Goal: Task Accomplishment & Management: Manage account settings

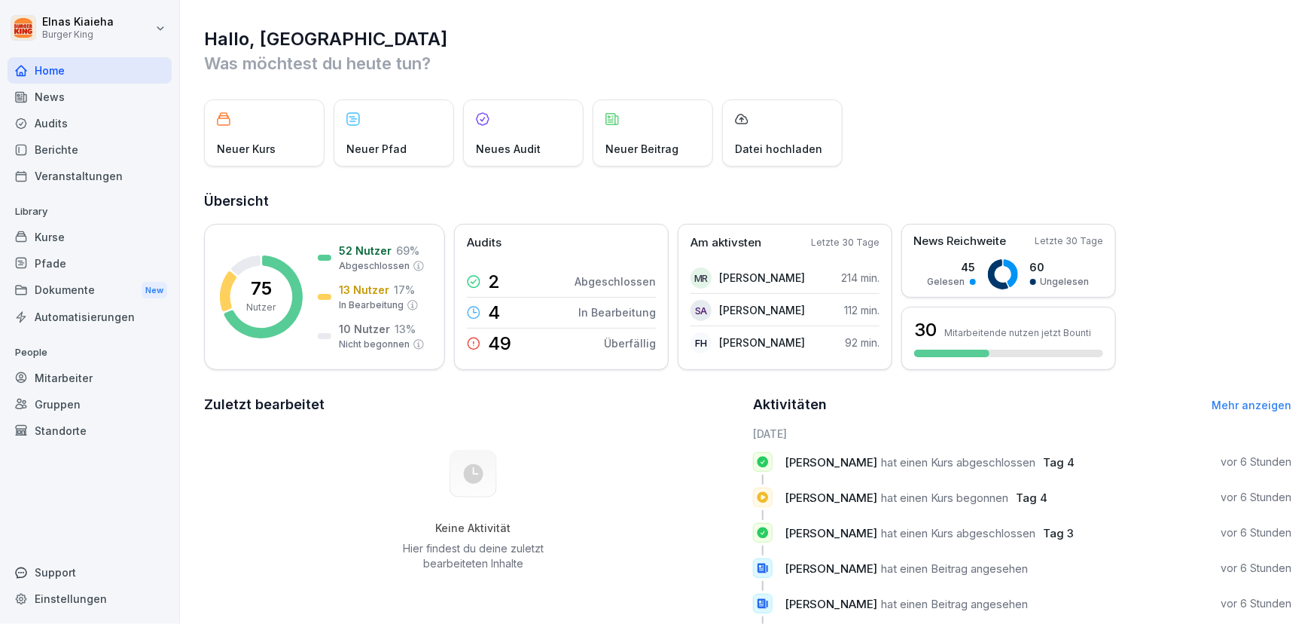
click at [64, 377] on div "Mitarbeiter" at bounding box center [90, 377] width 164 height 26
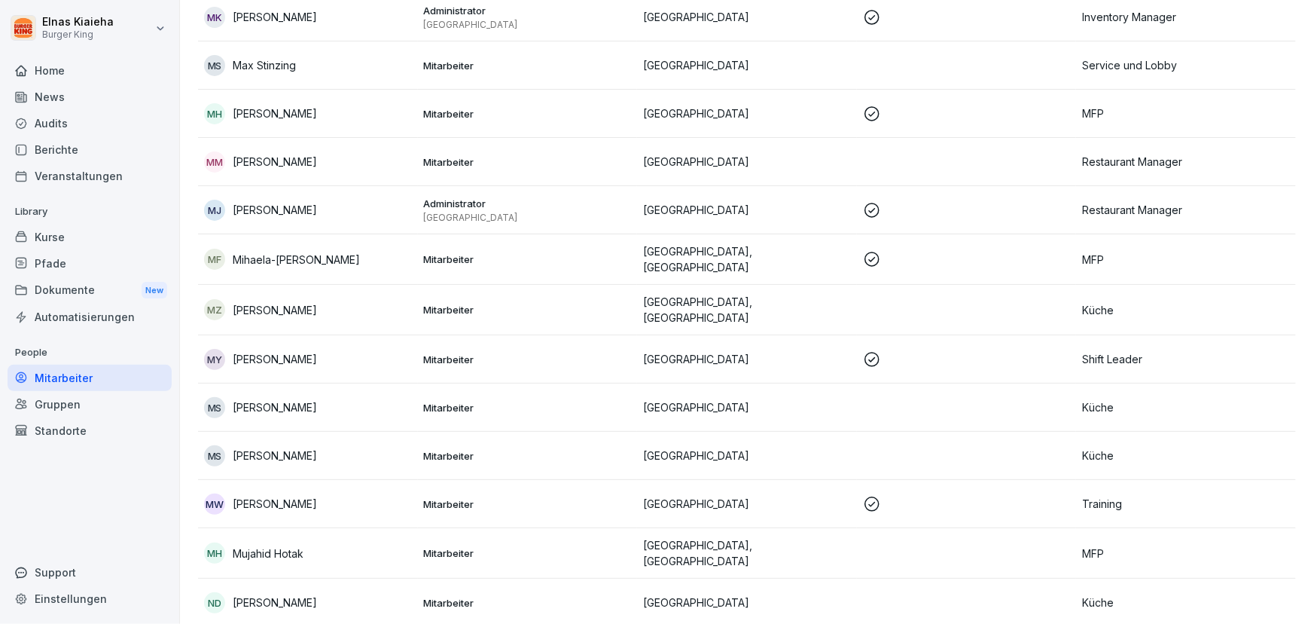
scroll to position [1985, 0]
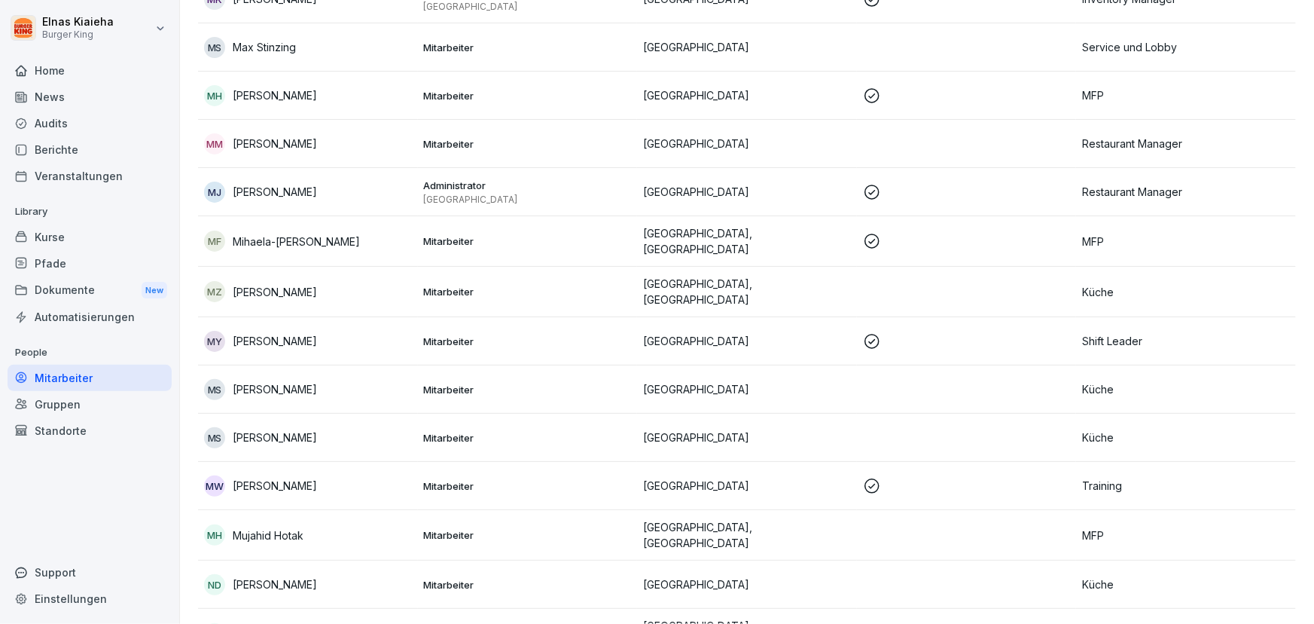
click at [1258, 527] on p "MFP" at bounding box center [1186, 535] width 208 height 16
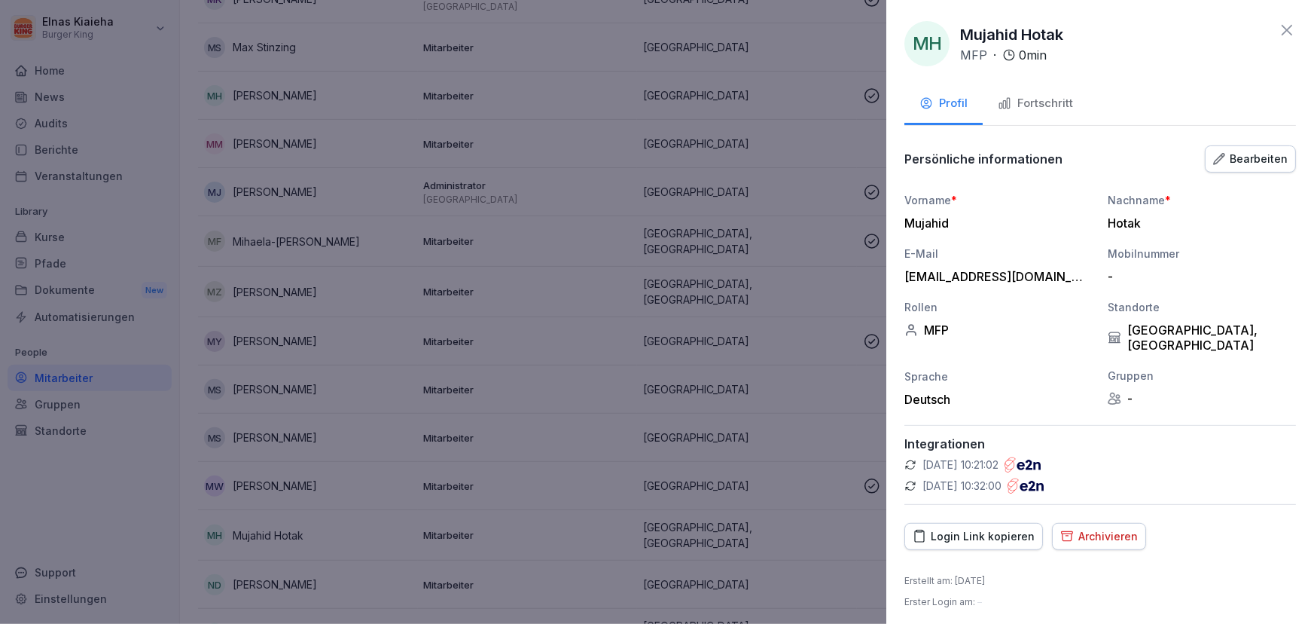
click at [1178, 250] on div "Mobilnummer" at bounding box center [1202, 253] width 188 height 16
click at [1130, 271] on div "-" at bounding box center [1198, 276] width 181 height 15
click at [1252, 151] on div "Bearbeiten" at bounding box center [1250, 159] width 75 height 17
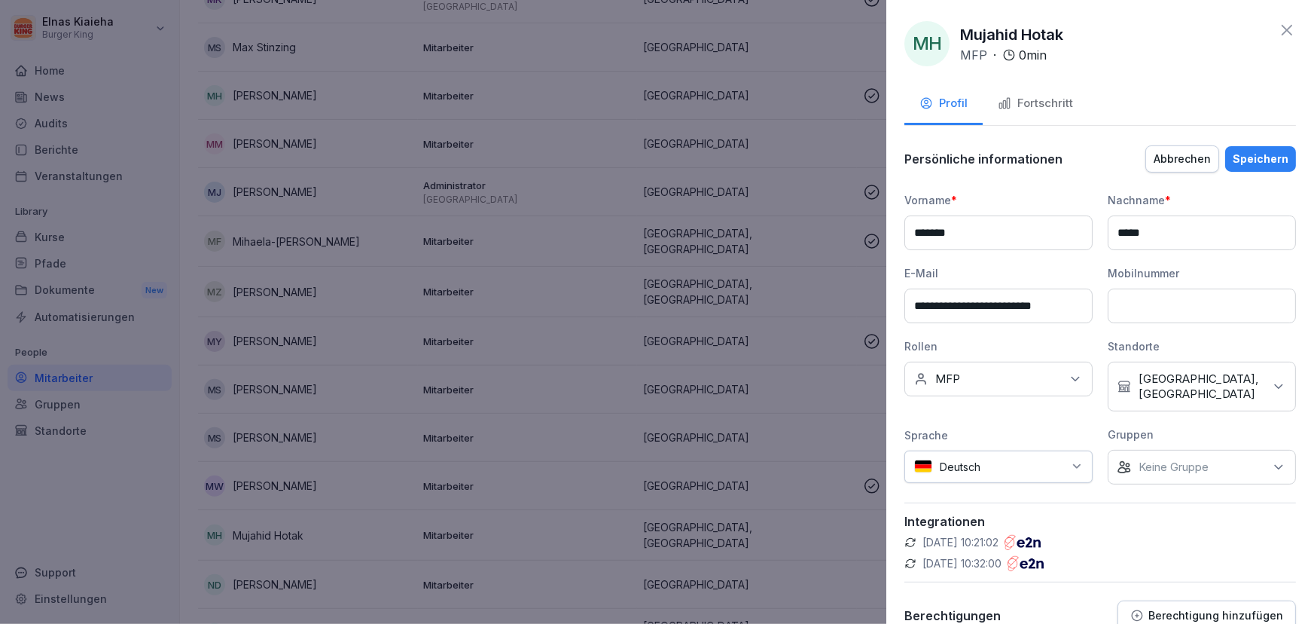
click at [1122, 305] on input at bounding box center [1202, 305] width 188 height 35
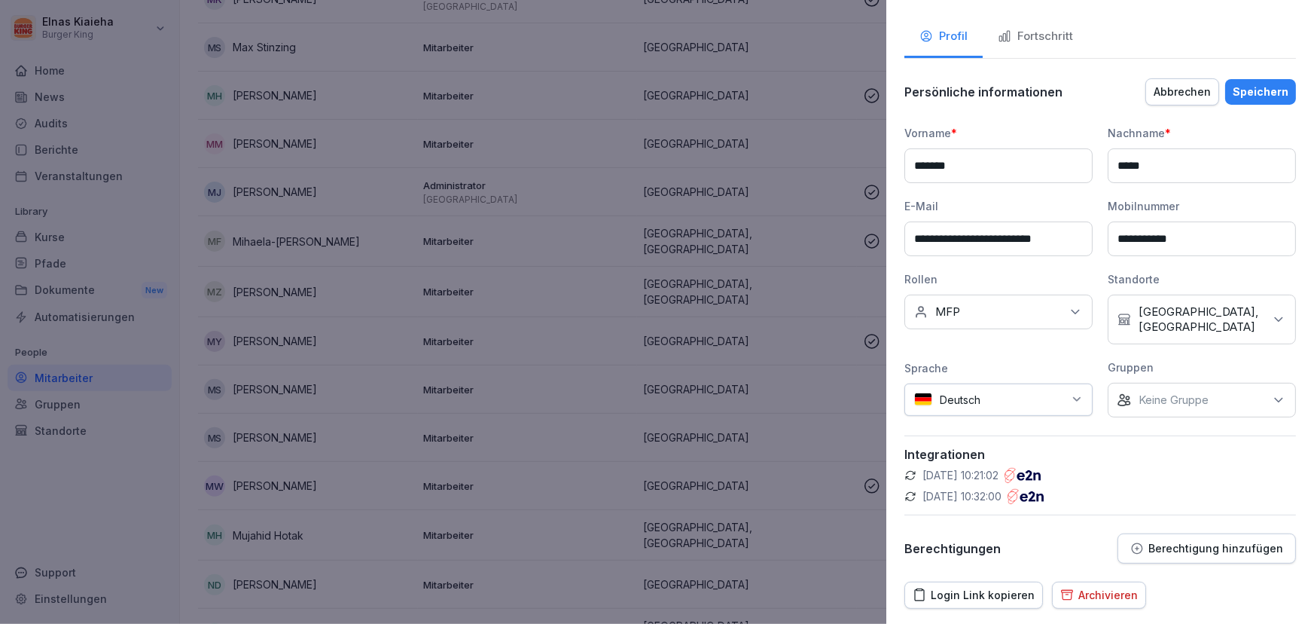
scroll to position [130, 0]
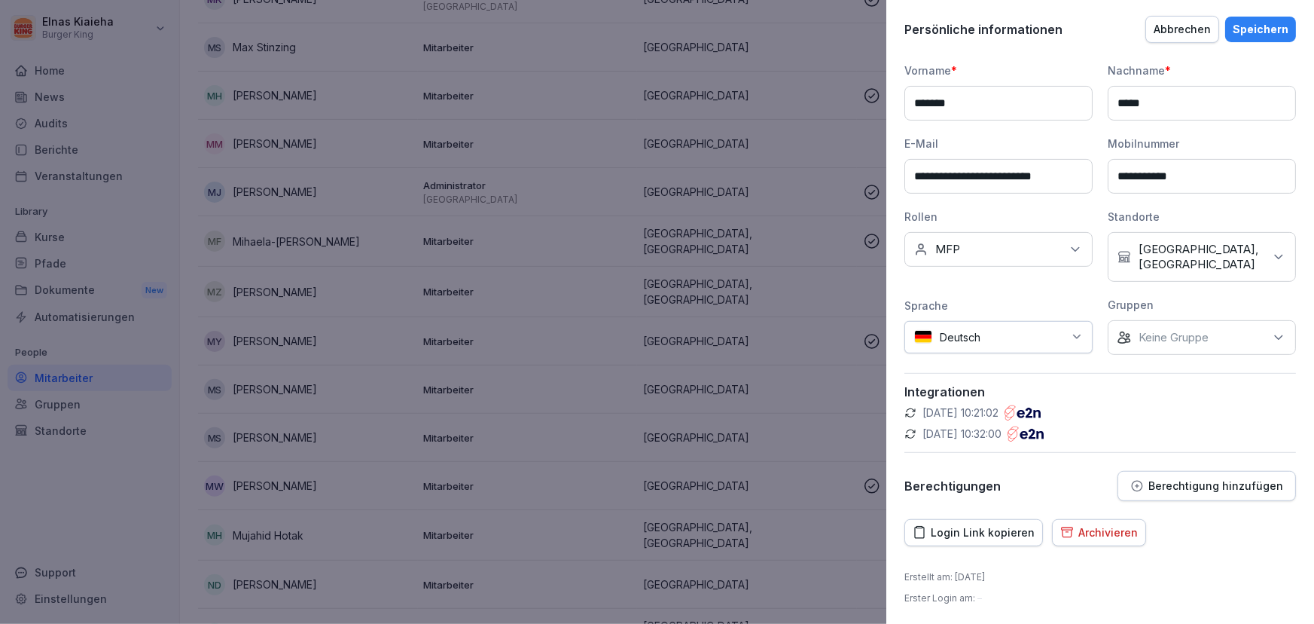
type input "**********"
click at [1258, 24] on div "Speichern" at bounding box center [1261, 29] width 56 height 17
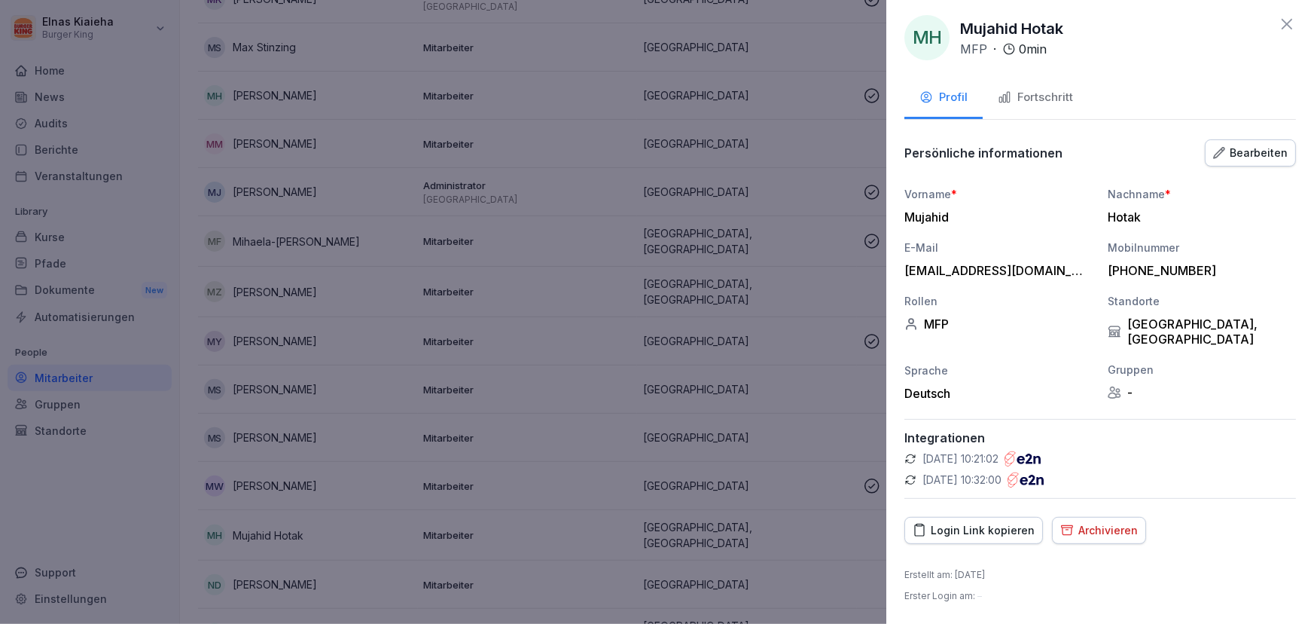
scroll to position [0, 0]
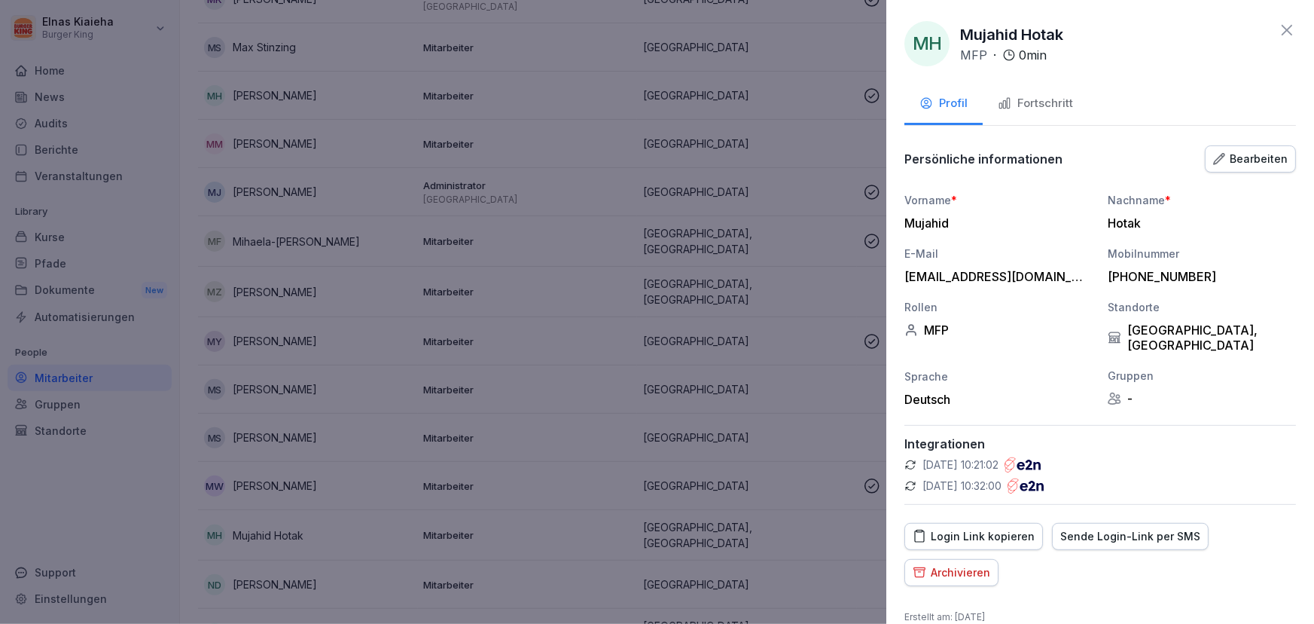
click at [1103, 528] on div "Sende Login-Link per SMS" at bounding box center [1130, 536] width 140 height 17
click at [1105, 528] on div "Sende Login-Link per SMS" at bounding box center [1130, 536] width 140 height 17
click at [648, 593] on div "SMS erfolgreich gesendet" at bounding box center [667, 591] width 138 height 15
click at [826, 532] on div at bounding box center [657, 312] width 1314 height 624
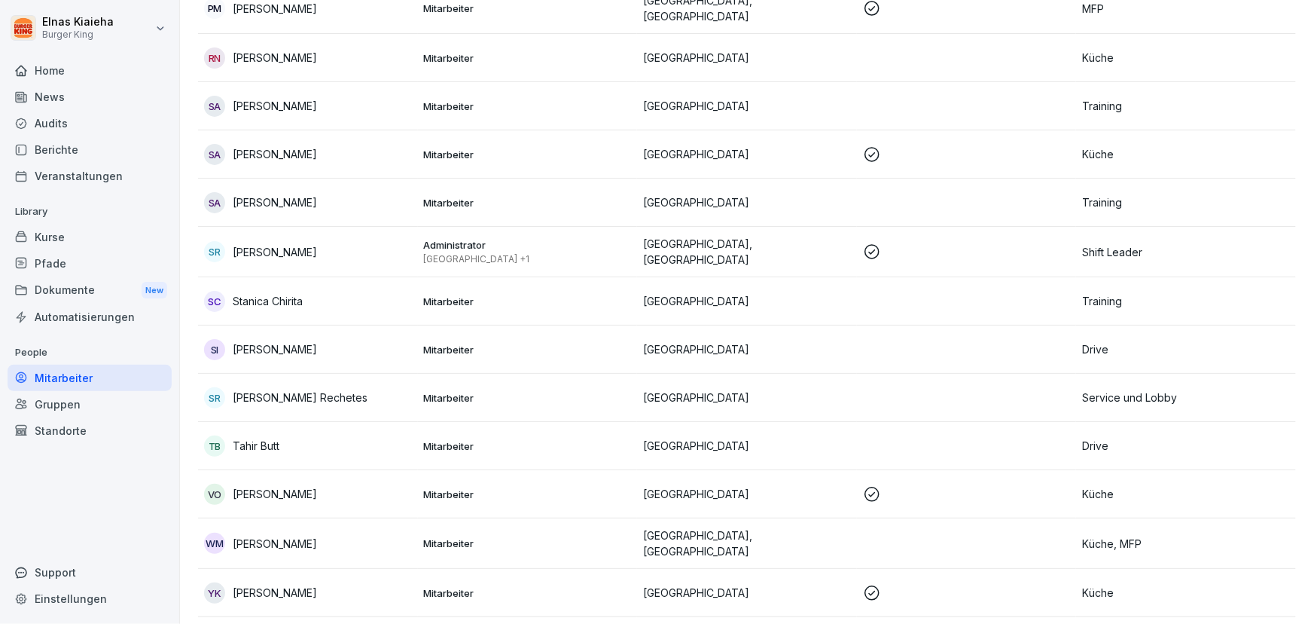
scroll to position [2842, 0]
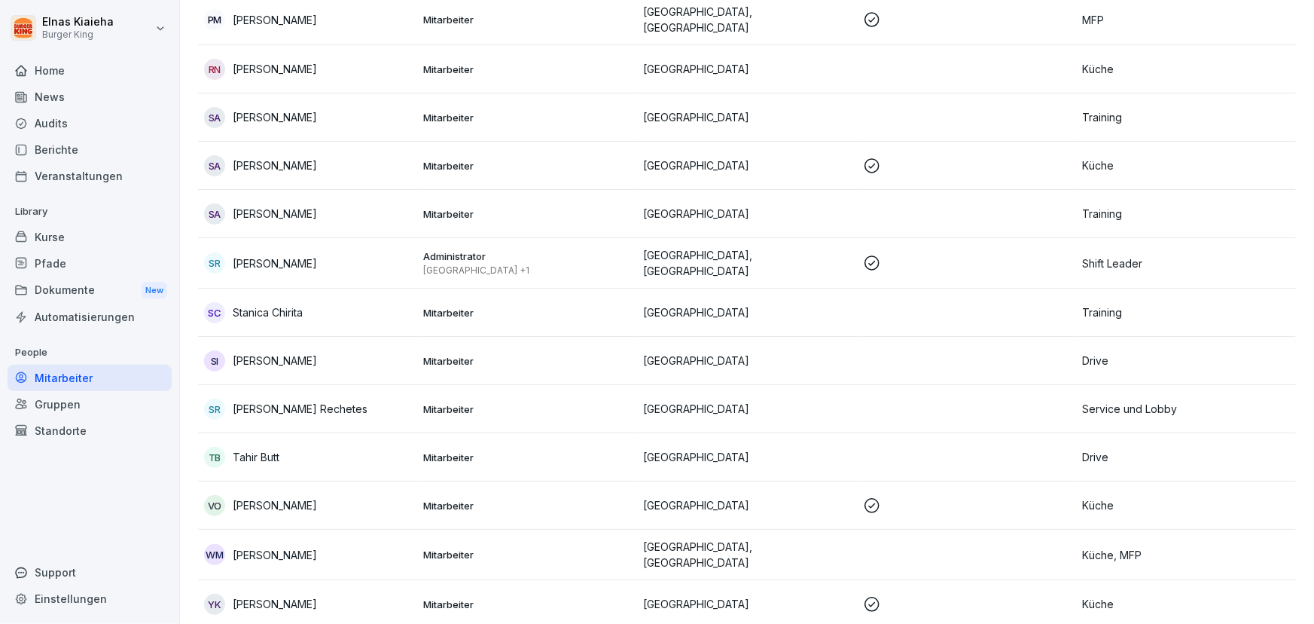
click at [66, 146] on div "Berichte" at bounding box center [90, 149] width 164 height 26
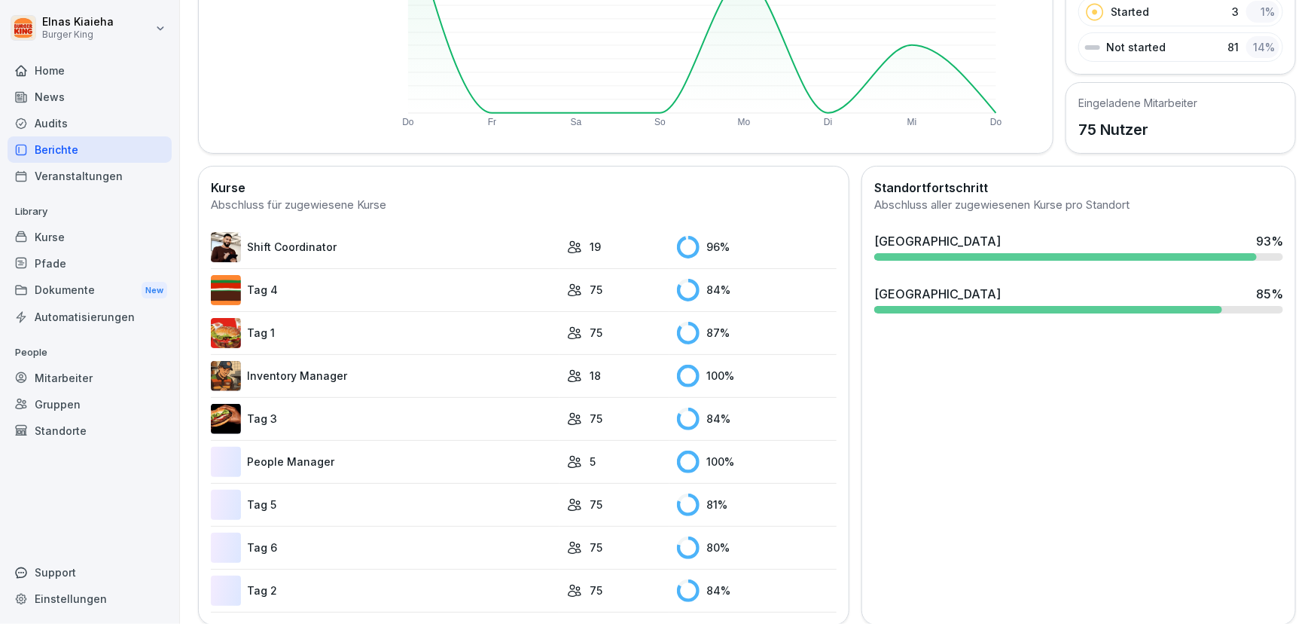
scroll to position [292, 0]
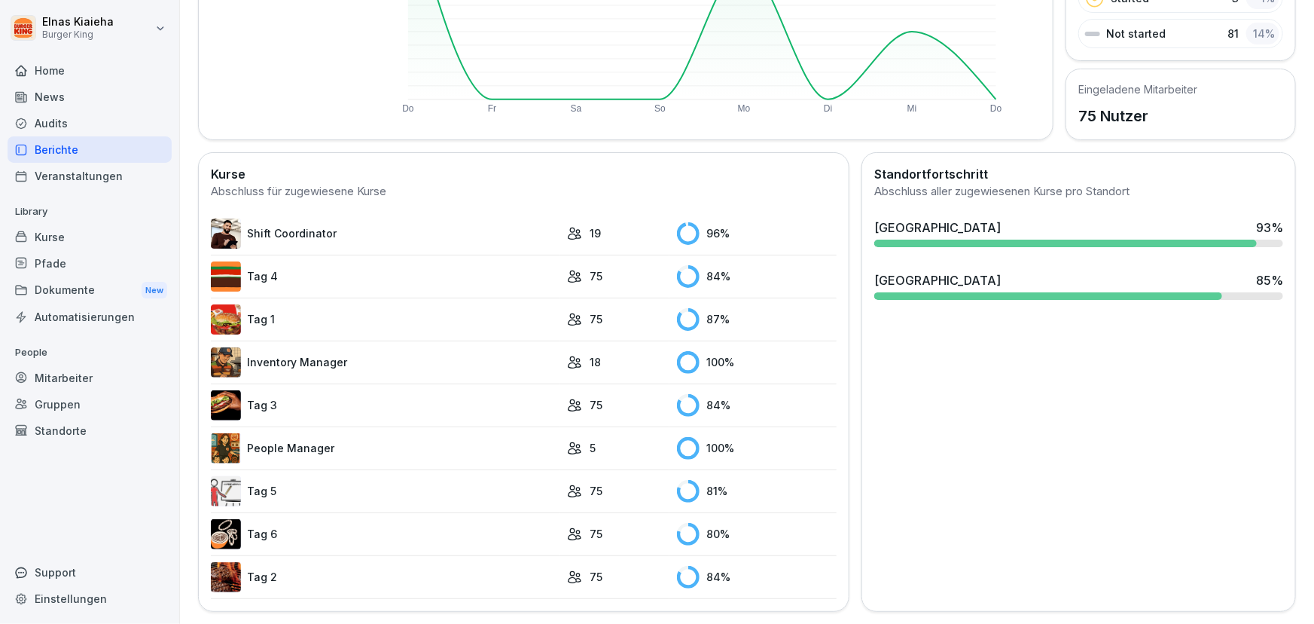
click at [528, 481] on link "Tag 5" at bounding box center [385, 491] width 349 height 30
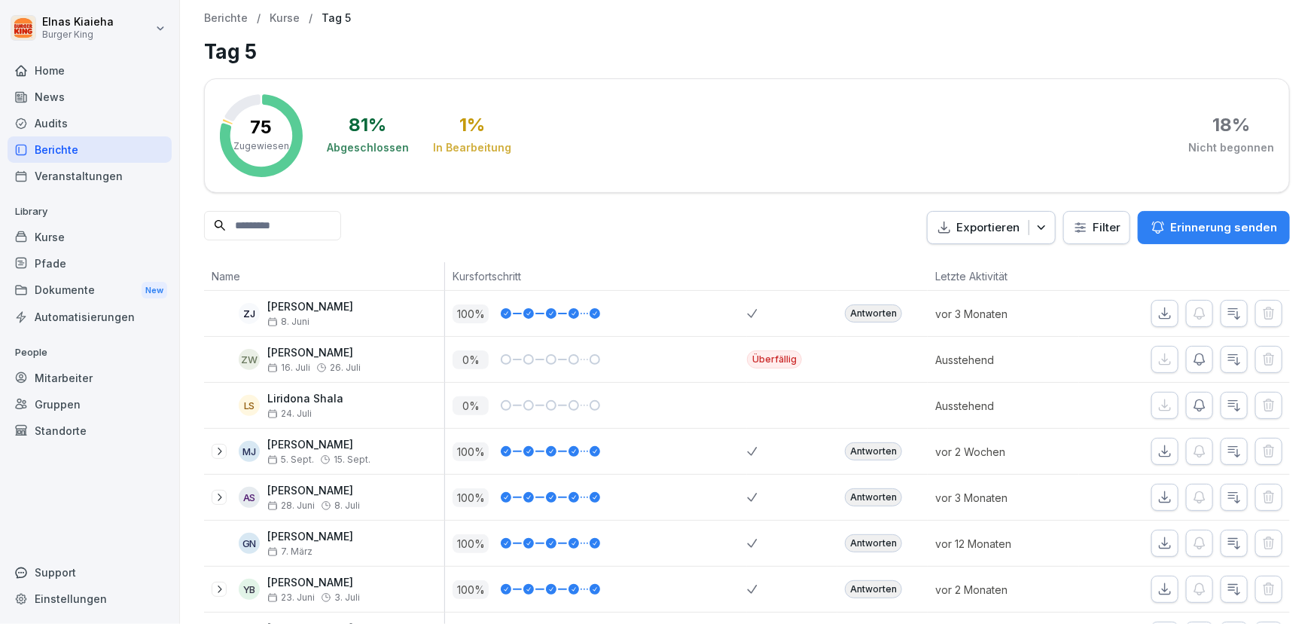
click at [1091, 236] on html "Elnas Kiaieha Burger King Home News Audits Berichte Veranstaltungen Library Kur…" at bounding box center [657, 312] width 1314 height 624
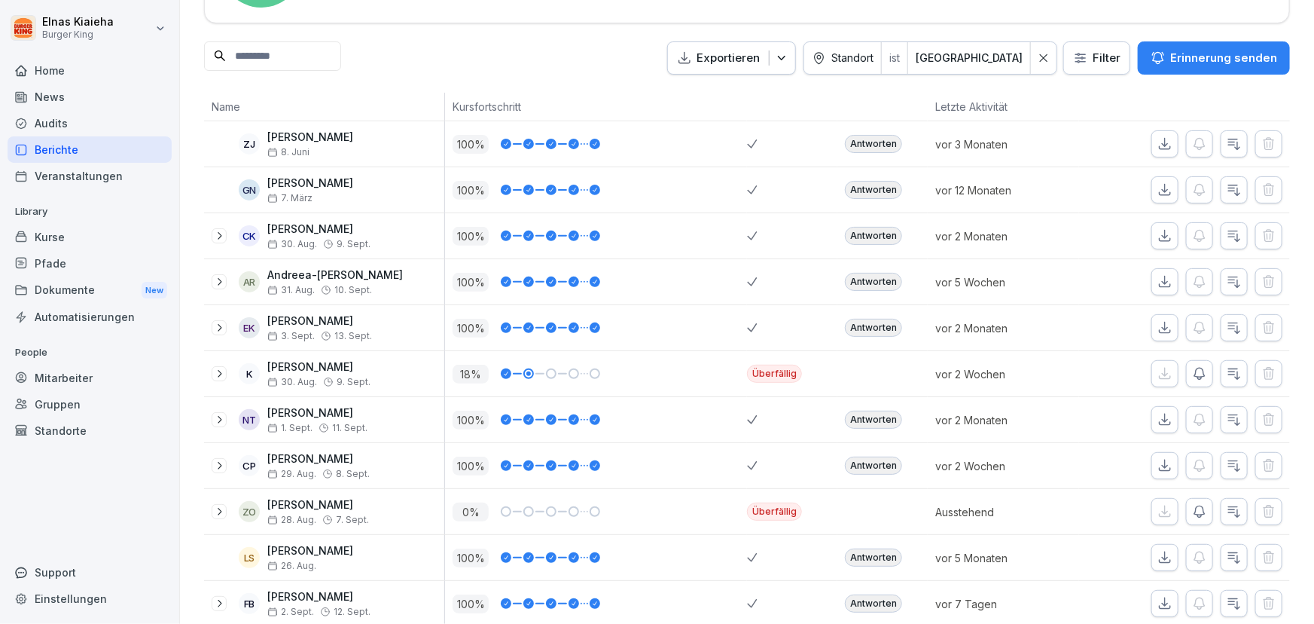
scroll to position [69, 0]
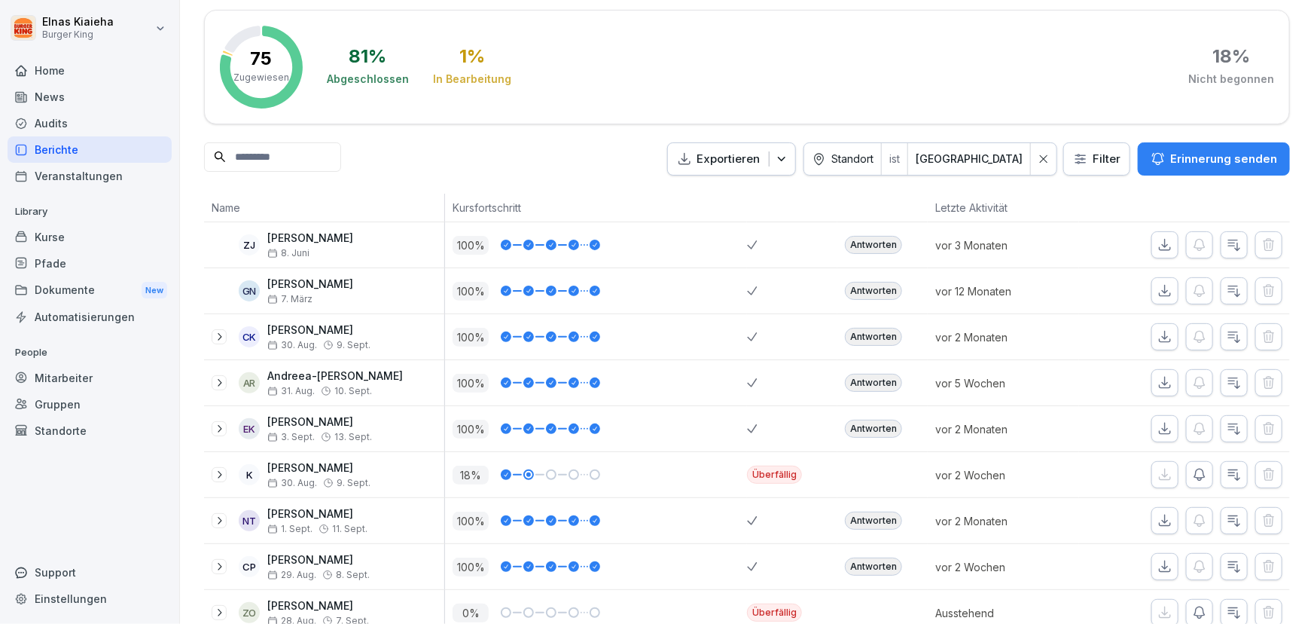
click at [785, 158] on icon "button" at bounding box center [782, 159] width 8 height 5
click at [100, 148] on div "Elnas Kiaieha Burger King Home News Audits Berichte Veranstaltungen Library Kur…" at bounding box center [657, 312] width 1314 height 624
click at [111, 95] on div "News" at bounding box center [90, 97] width 164 height 26
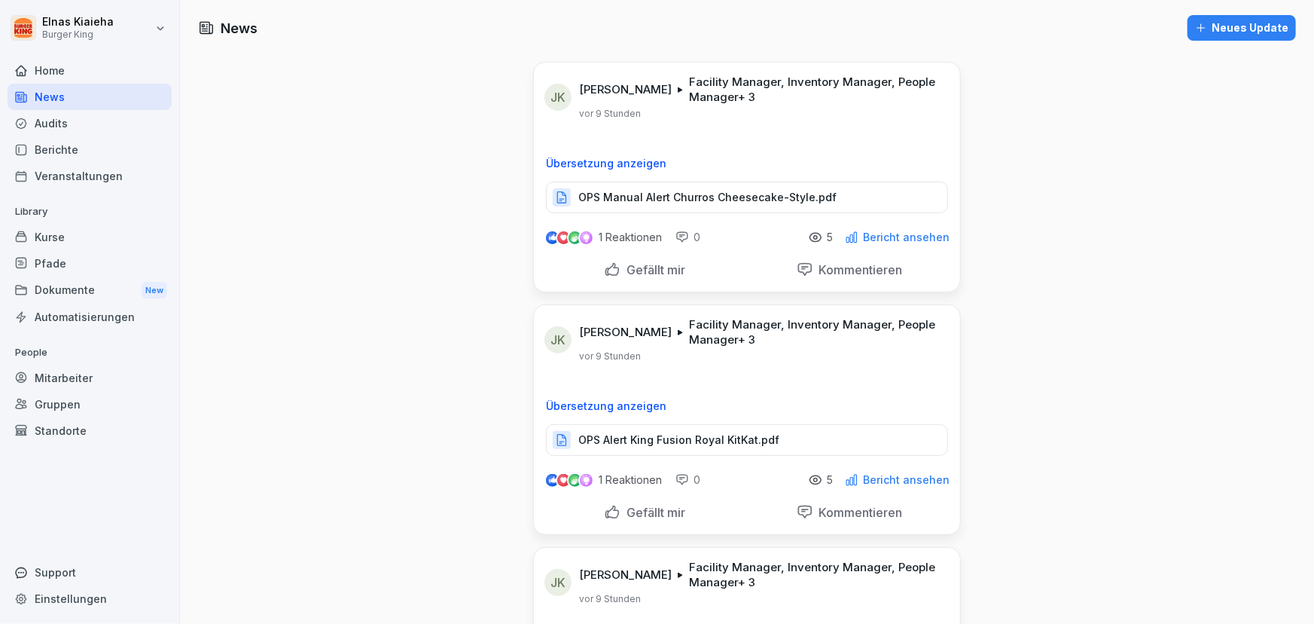
click at [704, 196] on p "OPS Manual Alert Churros Cheesecake-Style.pdf" at bounding box center [707, 197] width 258 height 15
click at [641, 436] on p "OPS Alert King Fusion Royal KitKat.pdf" at bounding box center [678, 439] width 201 height 15
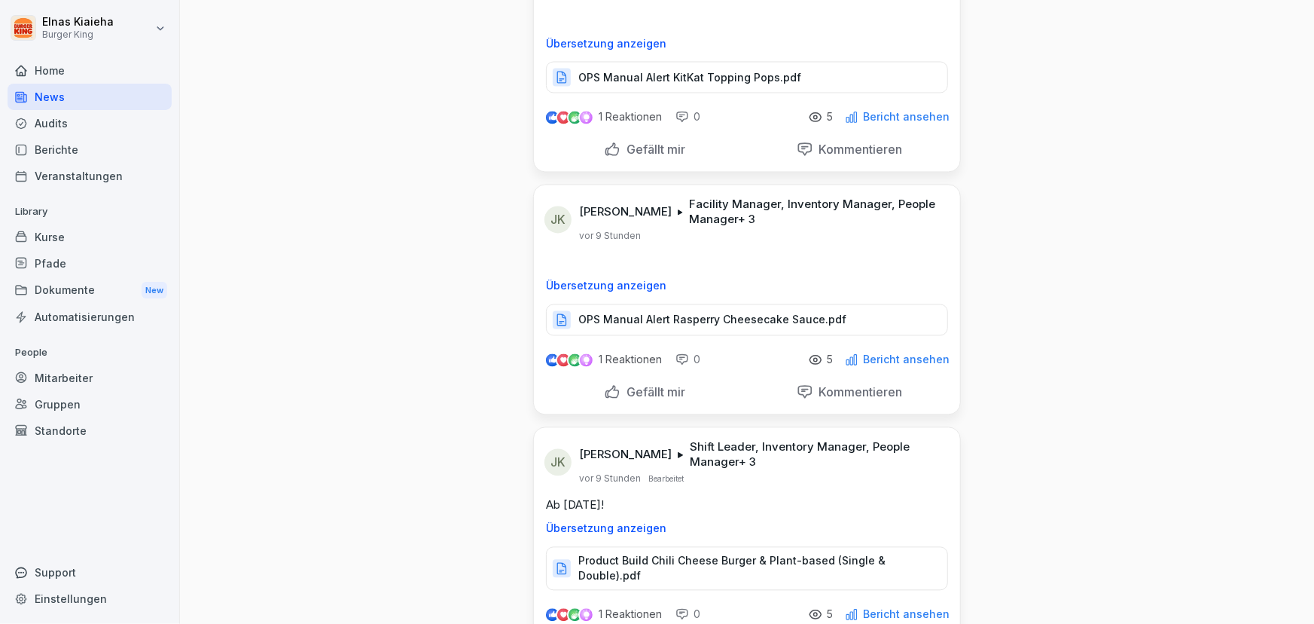
scroll to position [1369, 0]
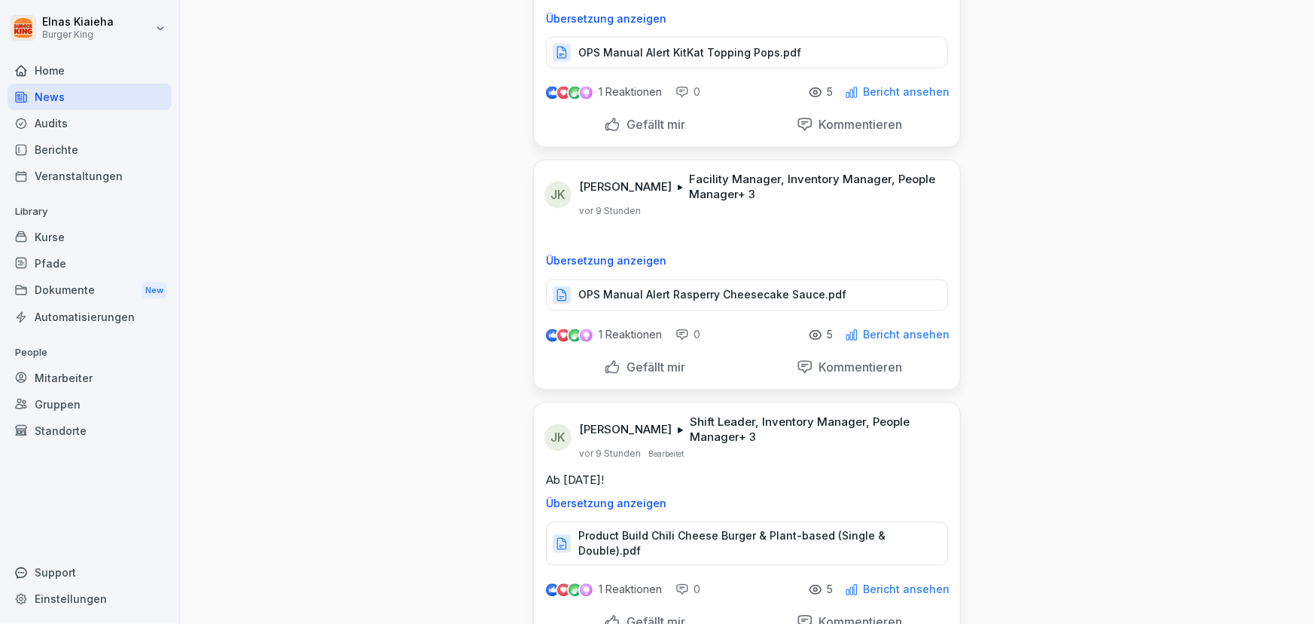
click at [602, 532] on p "Product Build Chili Cheese Burger & Plant-based (Single & Double).pdf" at bounding box center [755, 544] width 354 height 30
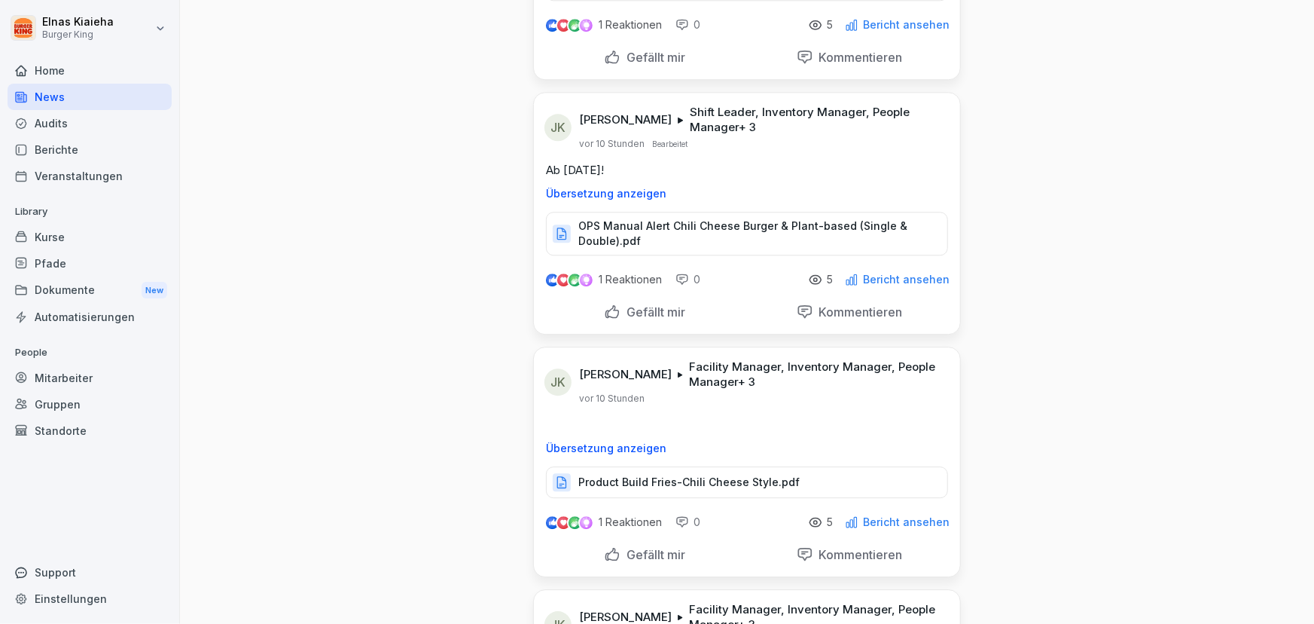
scroll to position [1985, 0]
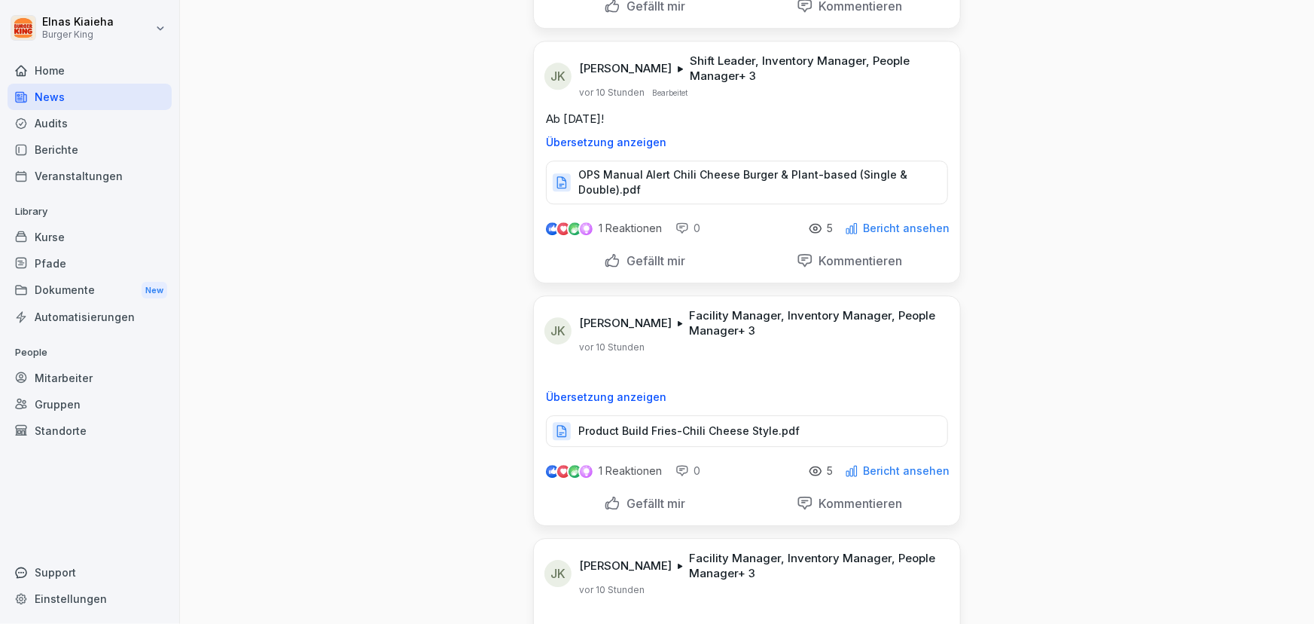
click at [611, 423] on p "Product Build Fries-Chili Cheese Style.pdf" at bounding box center [688, 430] width 221 height 15
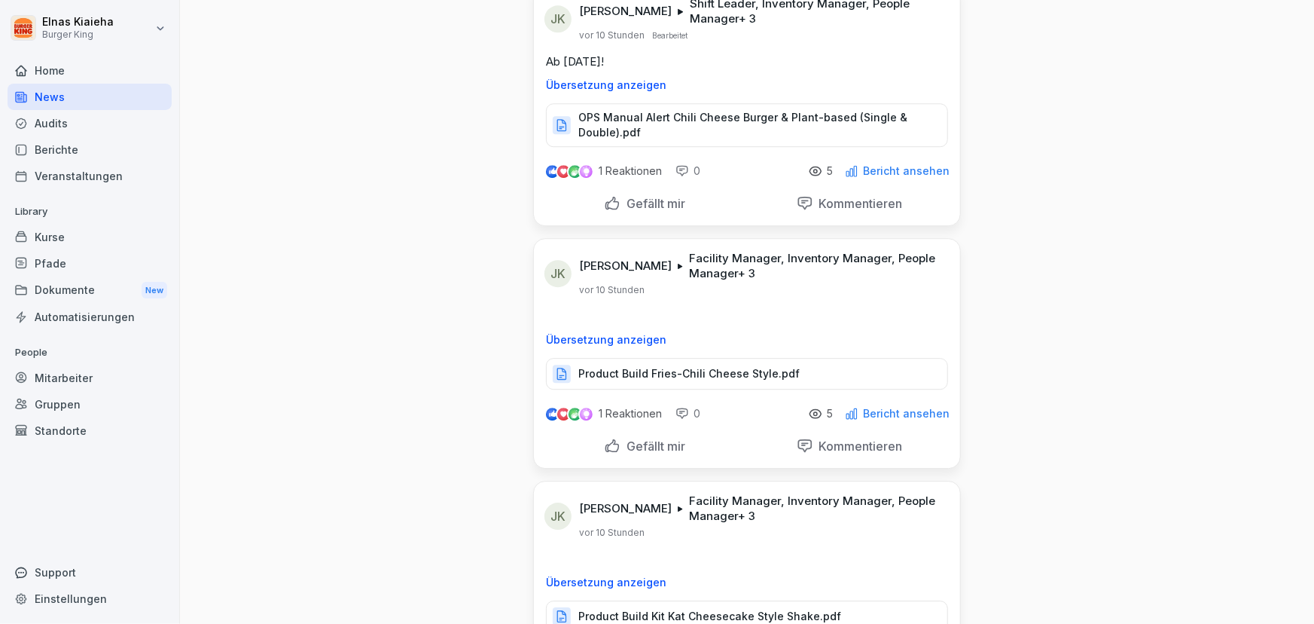
scroll to position [2122, 0]
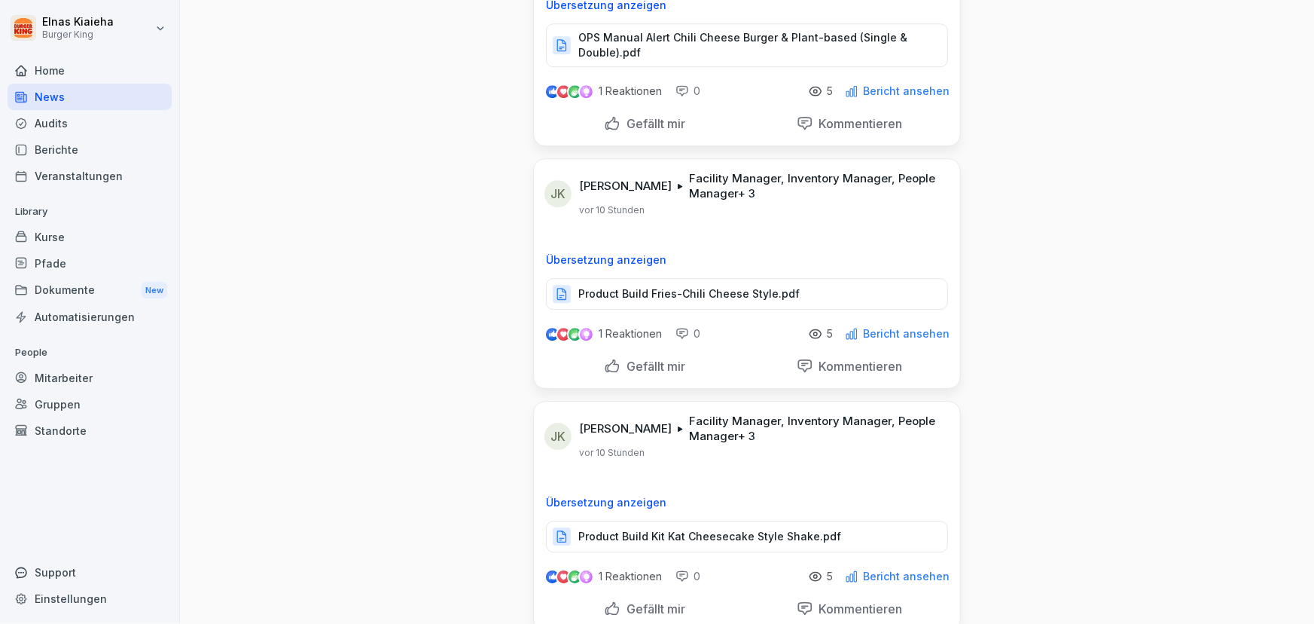
click at [625, 529] on p "Product Build Kit Kat Cheesecake Style Shake.pdf" at bounding box center [709, 536] width 263 height 15
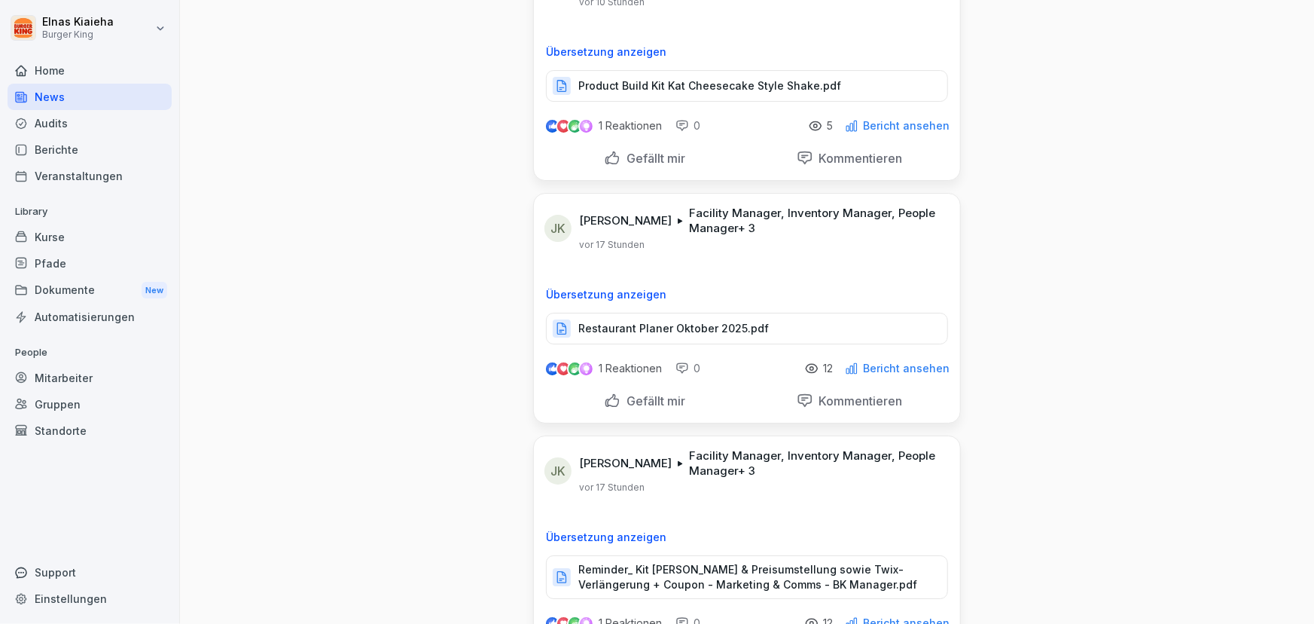
scroll to position [2601, 0]
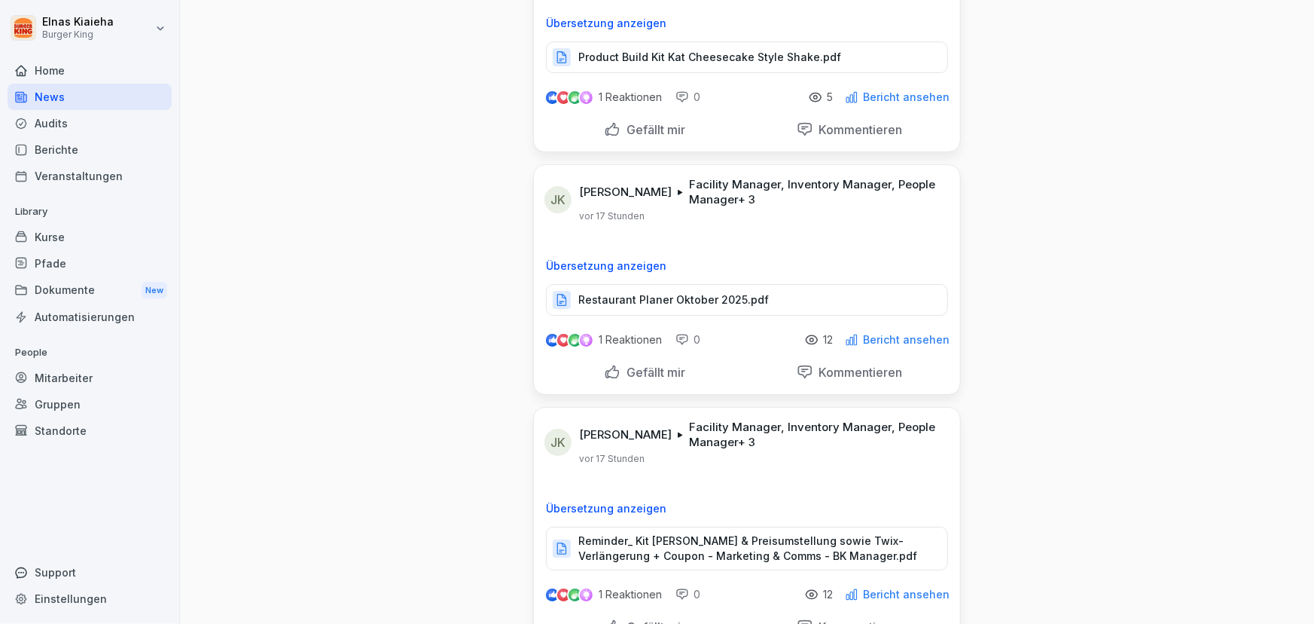
click at [618, 533] on p "Reminder_ Kit [PERSON_NAME] & Preisumstellung sowie Twix-Verlängerung + Coupon …" at bounding box center [755, 548] width 354 height 30
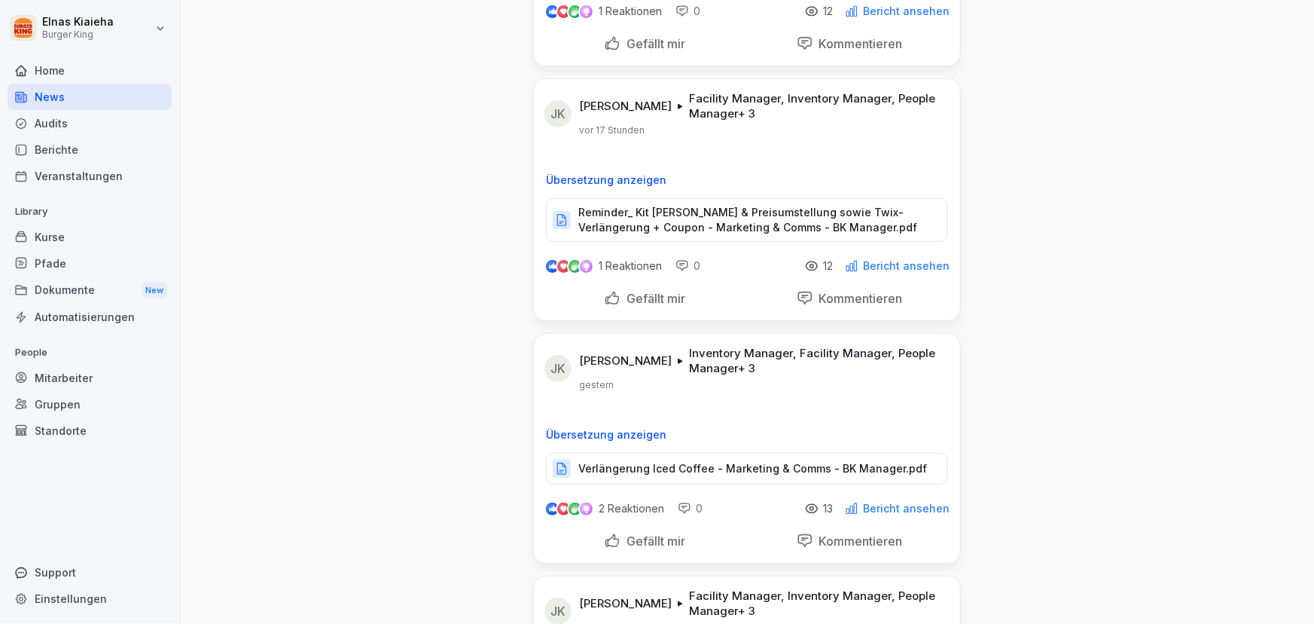
scroll to position [2944, 0]
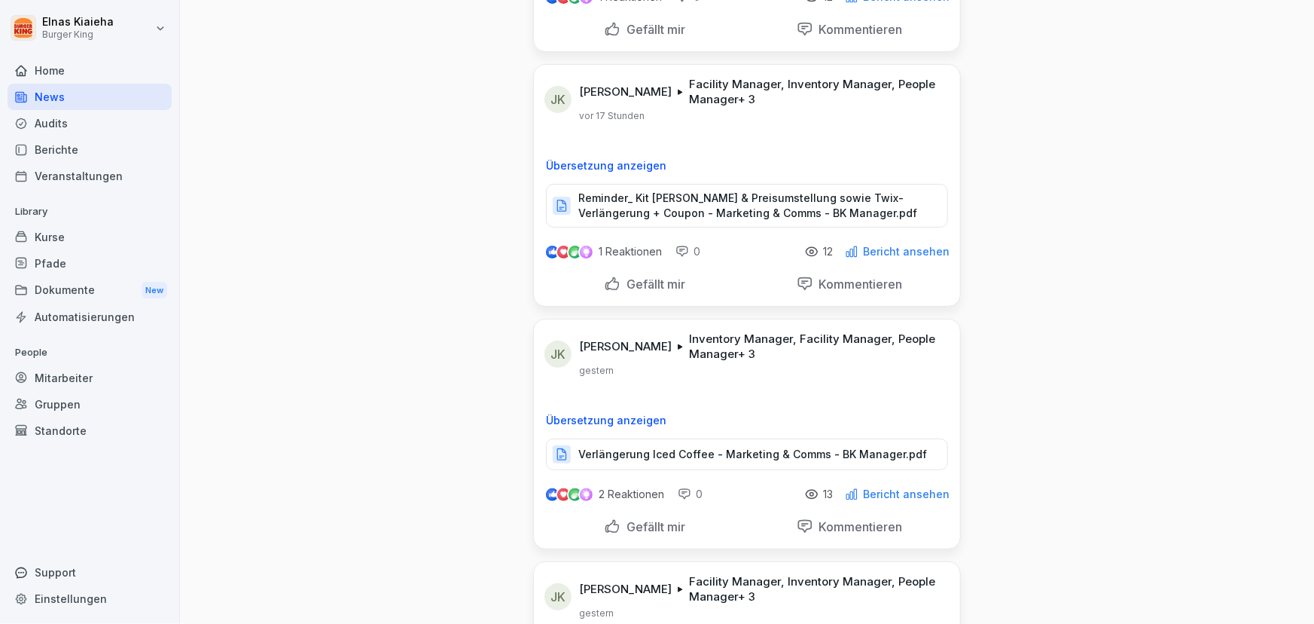
click at [589, 447] on div "Verlängerung Iced Coffee - Marketing & Comms - BK Manager.pdf" at bounding box center [747, 454] width 402 height 32
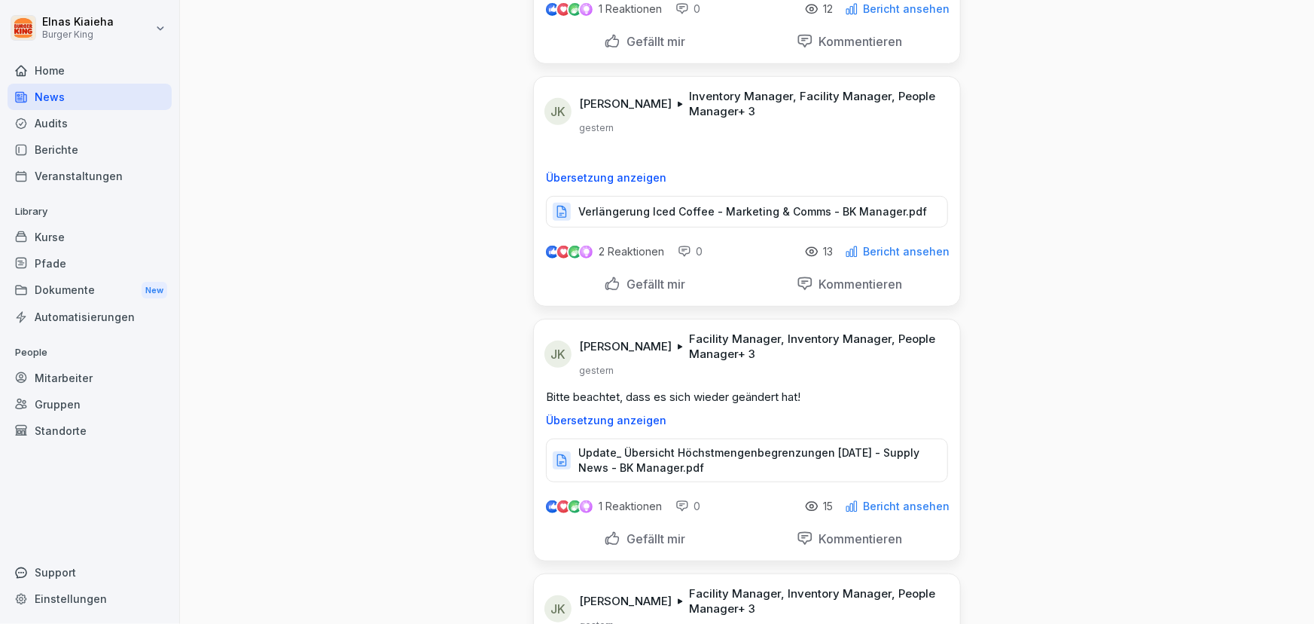
scroll to position [3217, 0]
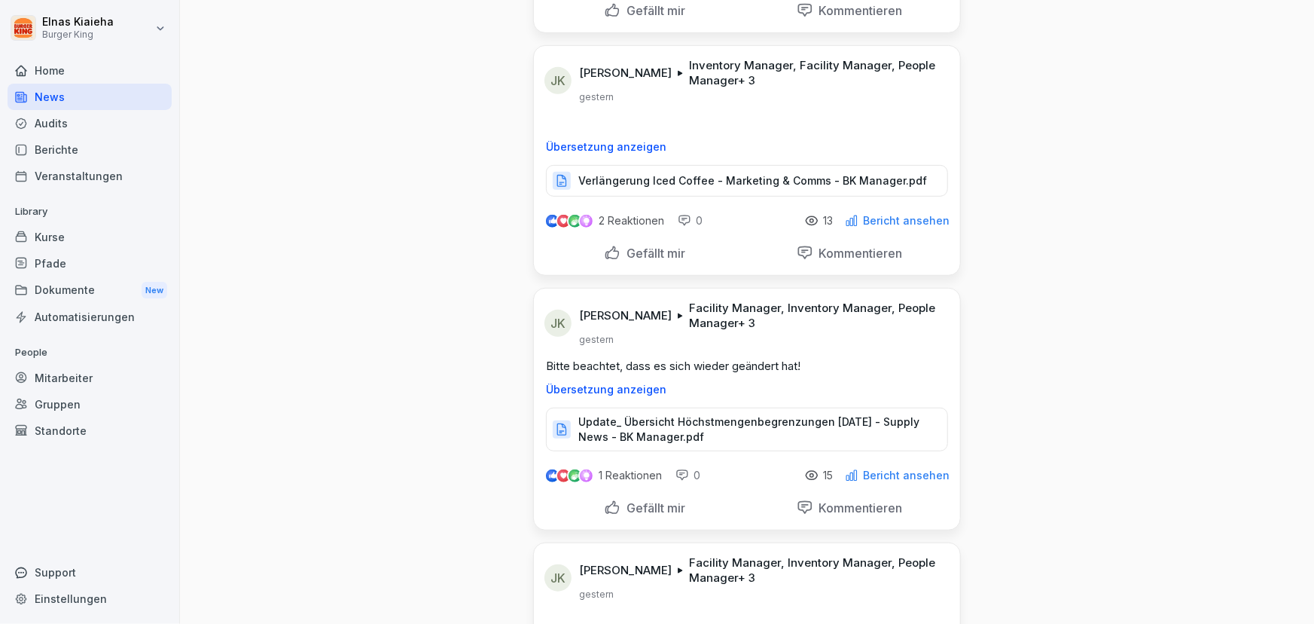
click at [647, 418] on p "Update_ Übersicht Höchstmengenbegrenzungen [DATE] - Supply News - BK Manager.pdf" at bounding box center [755, 429] width 354 height 30
